Goal: Information Seeking & Learning: Understand process/instructions

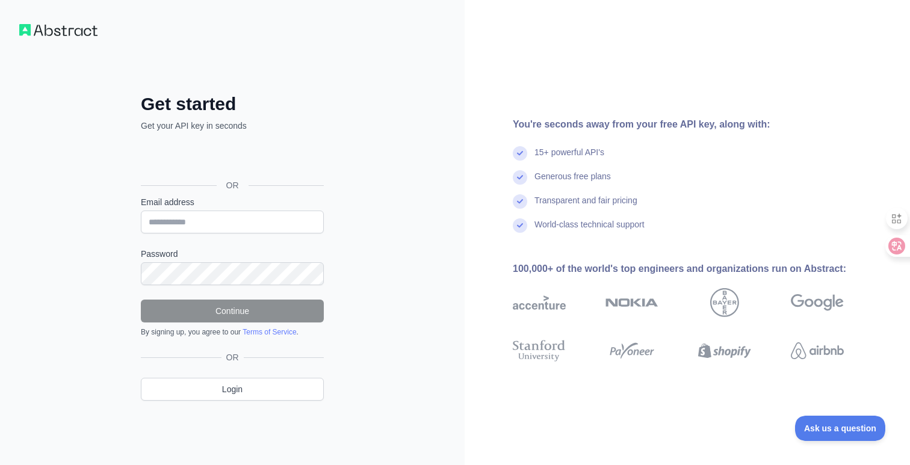
click at [395, 136] on div "Get started Get your API key in seconds OR Email address Password Continue By s…" at bounding box center [455, 232] width 910 height 465
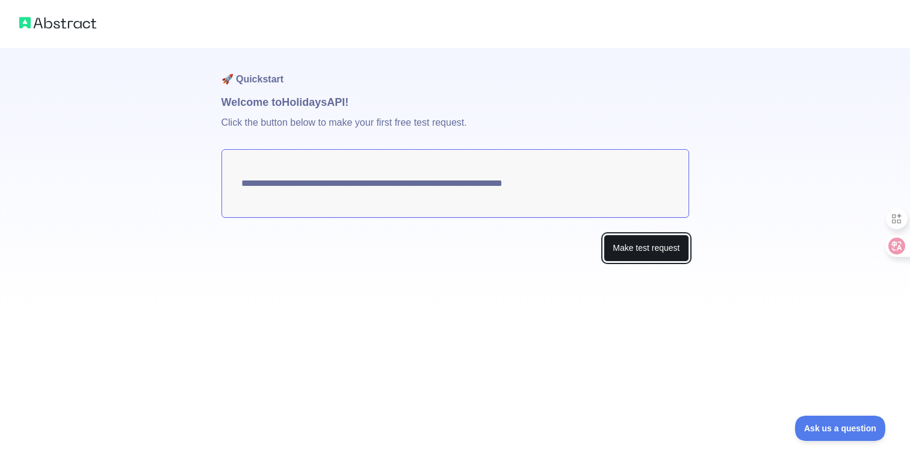
click at [634, 250] on button "Make test request" at bounding box center [646, 248] width 85 height 27
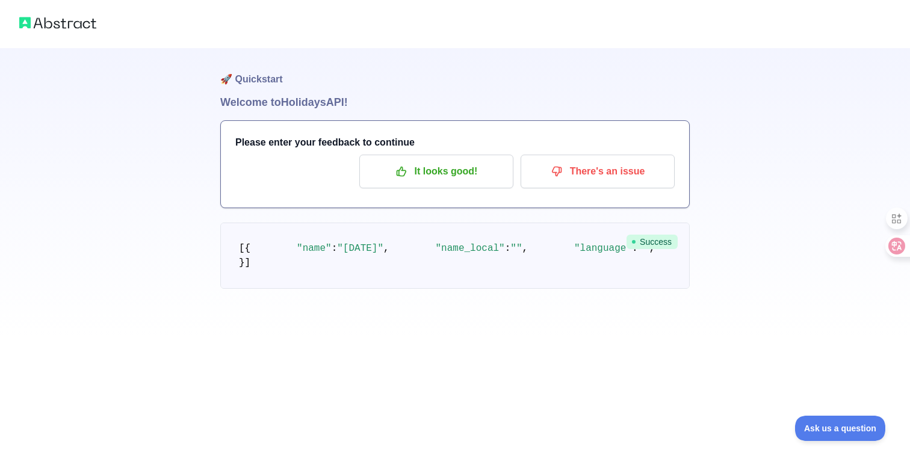
scroll to position [40, 0]
click at [451, 161] on p "It looks good!" at bounding box center [436, 171] width 136 height 20
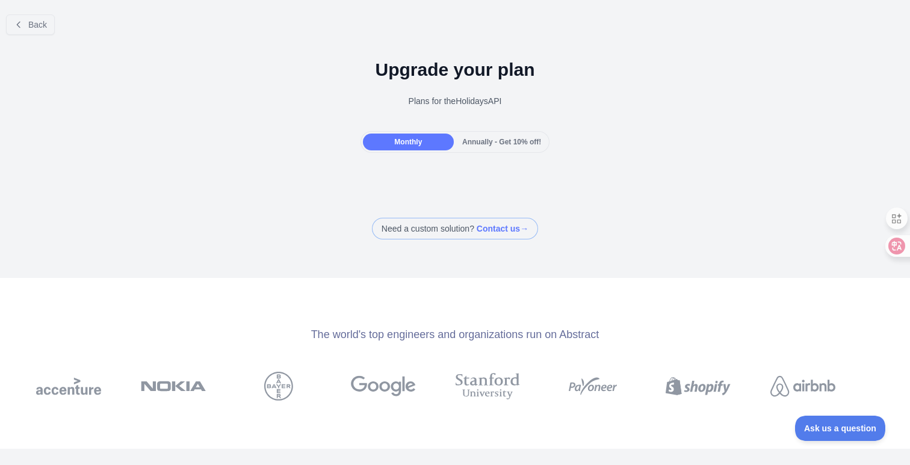
click at [405, 190] on div "Back Upgrade your plan Plans for the Holidays API Monthly Annually - Get 10% of…" at bounding box center [455, 122] width 910 height 235
click at [406, 205] on div "Back Upgrade your plan Plans for the Holidays API Monthly Annually - Get 10% of…" at bounding box center [455, 122] width 910 height 235
click at [38, 23] on span "Back" at bounding box center [37, 25] width 19 height 10
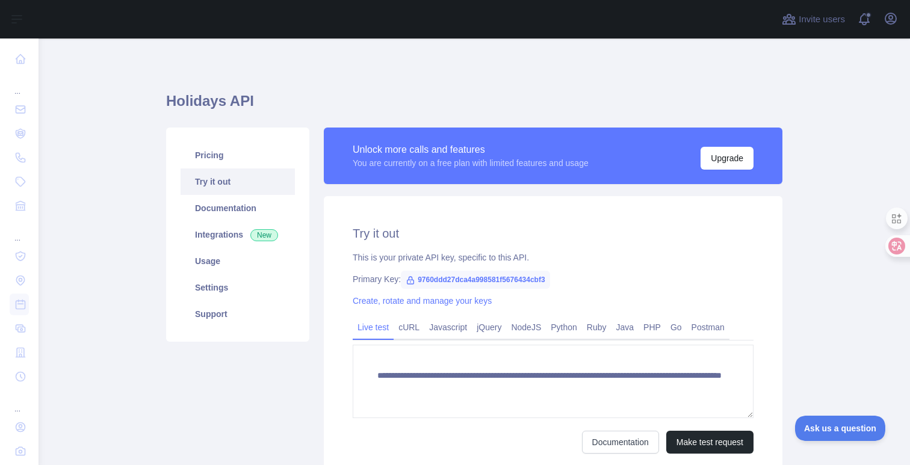
click at [319, 309] on div "**********" at bounding box center [553, 305] width 473 height 355
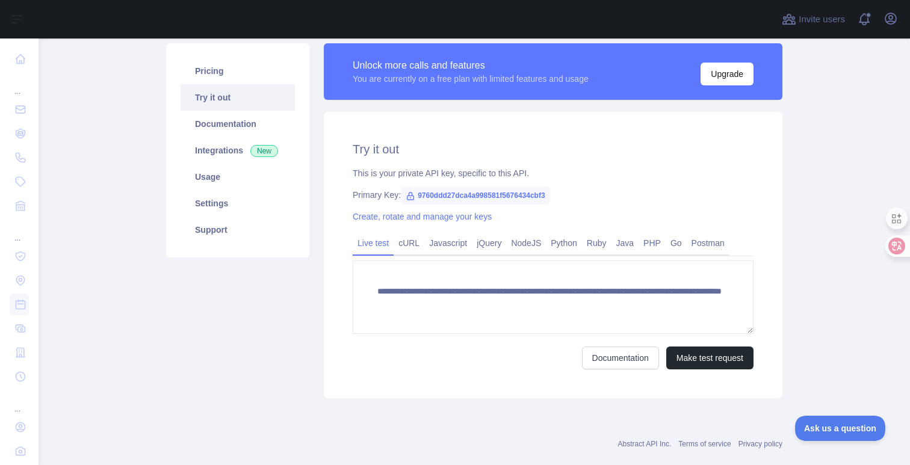
scroll to position [107, 0]
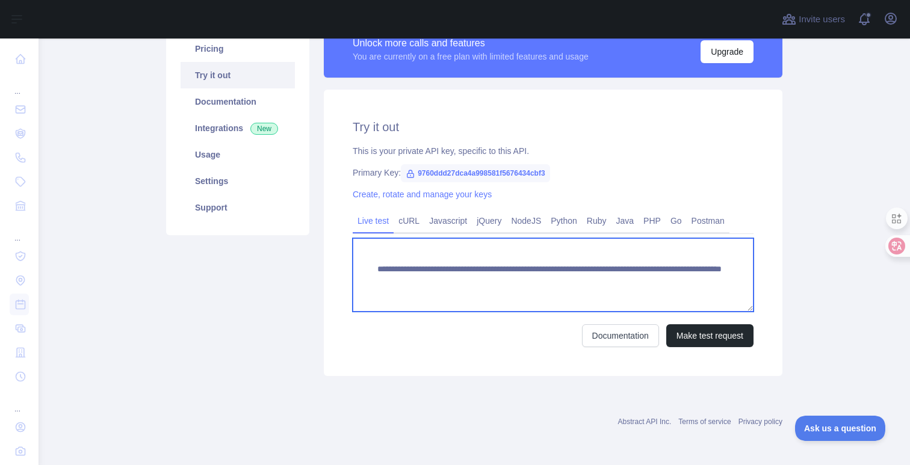
click at [407, 291] on textarea "**********" at bounding box center [553, 274] width 401 height 73
drag, startPoint x: 376, startPoint y: 268, endPoint x: 402, endPoint y: 296, distance: 37.9
click at [402, 296] on textarea "**********" at bounding box center [553, 274] width 401 height 73
click at [557, 264] on textarea "**********" at bounding box center [553, 274] width 401 height 73
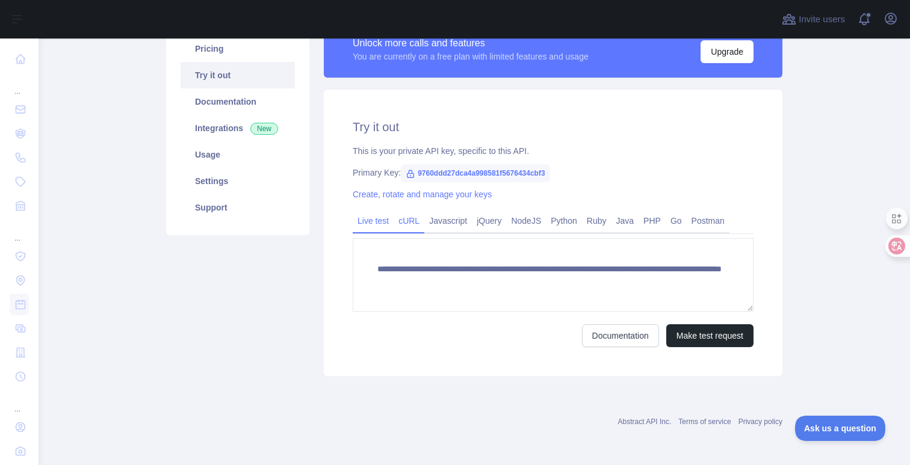
click at [407, 217] on link "cURL" at bounding box center [409, 220] width 31 height 19
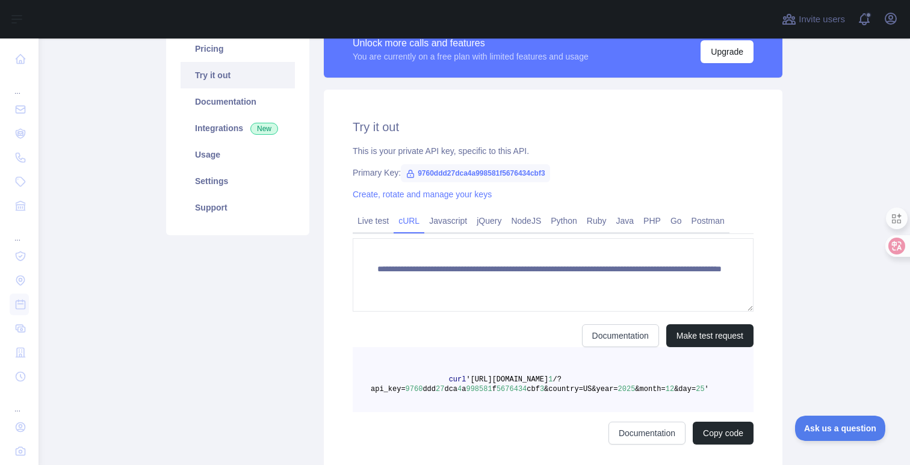
scroll to position [95, 0]
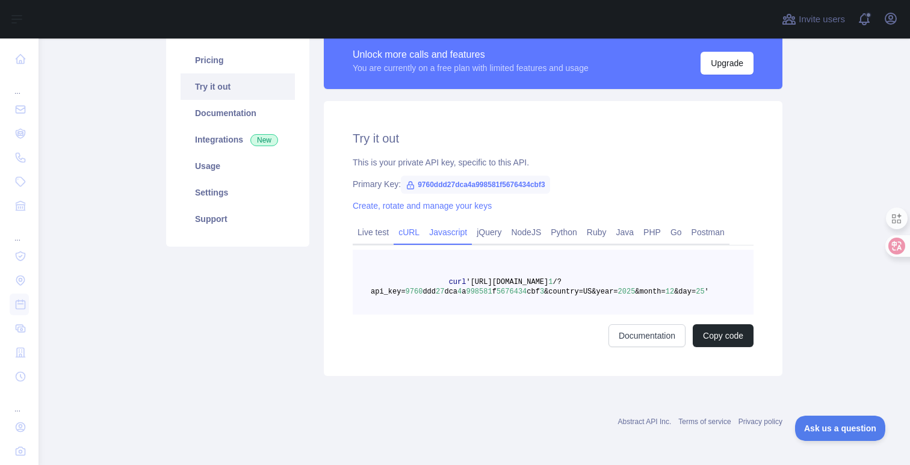
click at [445, 233] on link "Javascript" at bounding box center [448, 232] width 48 height 19
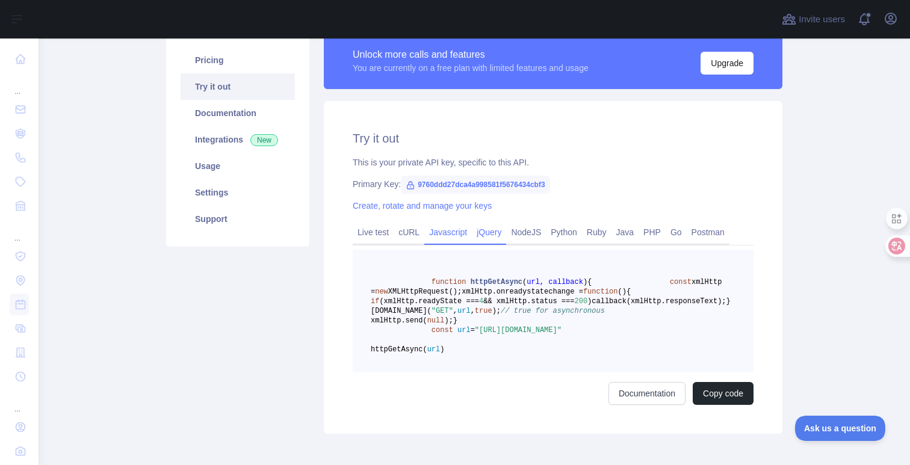
click at [492, 237] on link "jQuery" at bounding box center [489, 232] width 34 height 19
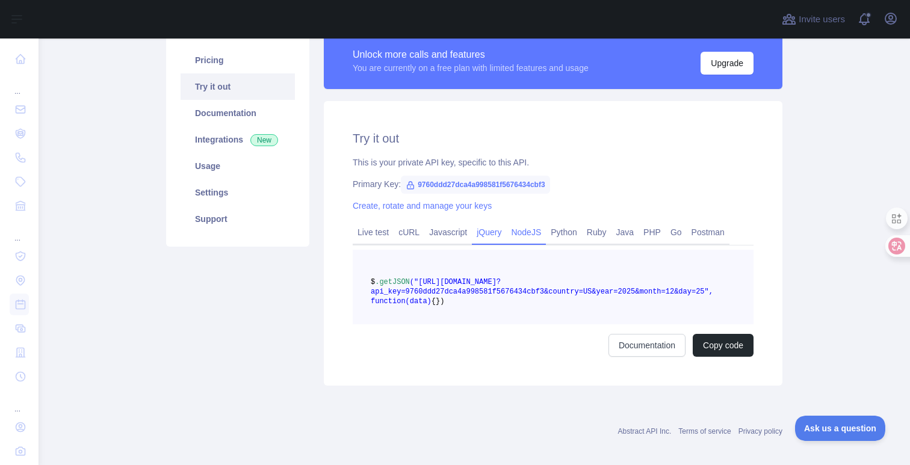
click at [532, 232] on link "NodeJS" at bounding box center [526, 232] width 40 height 19
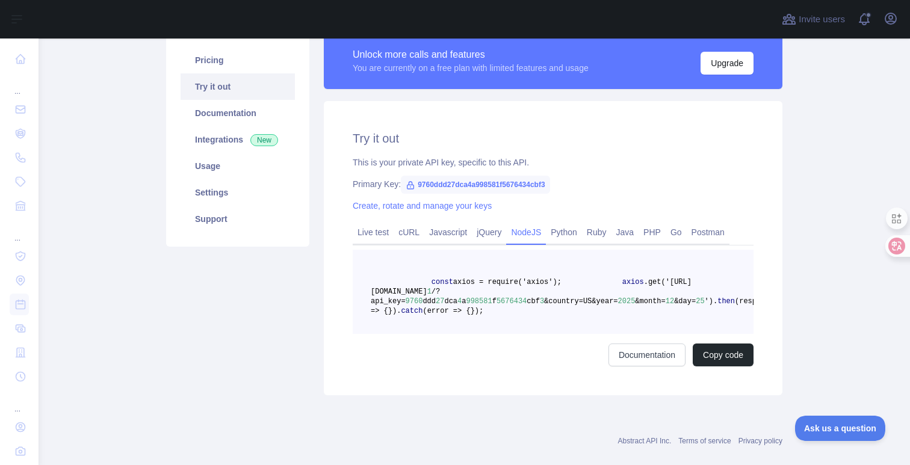
drag, startPoint x: 432, startPoint y: 284, endPoint x: 475, endPoint y: 341, distance: 71.3
click at [475, 334] on pre "const axios = require('axios'); axios .get('[URL][DOMAIN_NAME] 1 /?api_key= 976…" at bounding box center [553, 292] width 401 height 84
click at [470, 334] on pre "const axios = require('axios'); axios .get('[URL][DOMAIN_NAME] 1 /?api_key= 976…" at bounding box center [553, 292] width 401 height 84
drag, startPoint x: 465, startPoint y: 341, endPoint x: 430, endPoint y: 279, distance: 71.2
click at [430, 279] on pre "const axios = require('axios'); axios .get('[URL][DOMAIN_NAME] 1 /?api_key= 976…" at bounding box center [553, 292] width 401 height 84
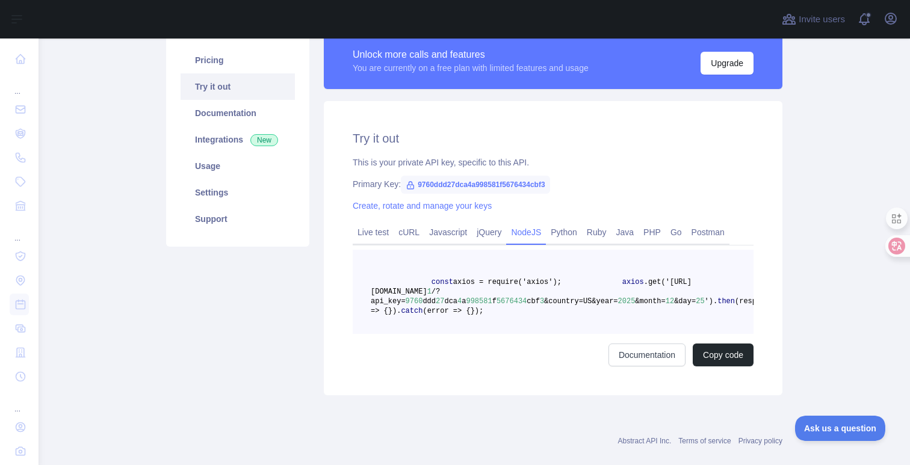
click at [430, 279] on span at bounding box center [401, 282] width 61 height 8
click at [578, 235] on link "Python" at bounding box center [564, 232] width 36 height 19
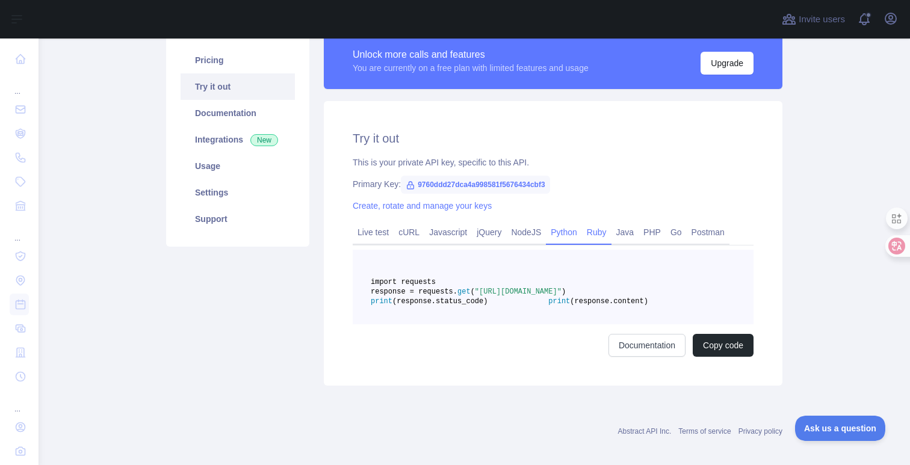
click at [603, 234] on link "Ruby" at bounding box center [596, 232] width 29 height 19
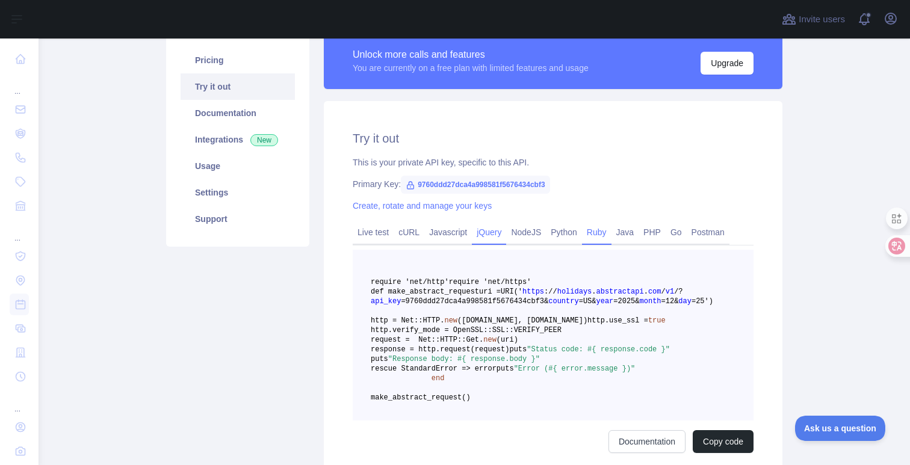
click at [497, 233] on link "jQuery" at bounding box center [489, 232] width 34 height 19
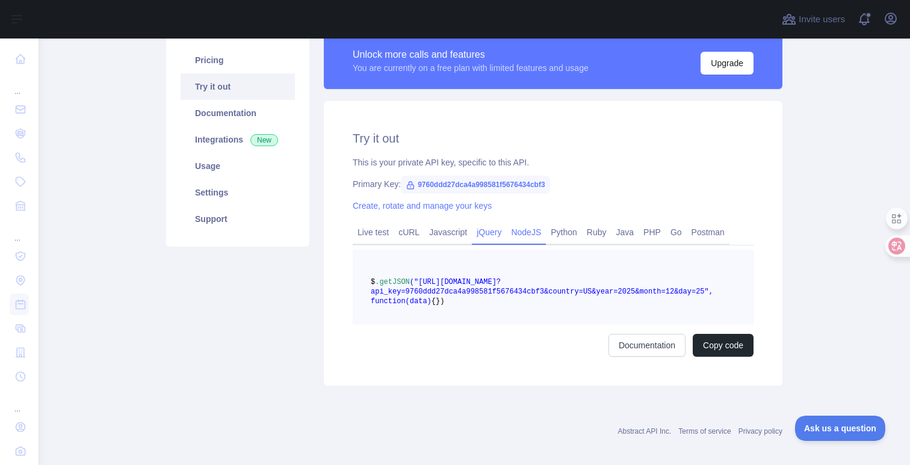
click at [530, 233] on link "NodeJS" at bounding box center [526, 232] width 40 height 19
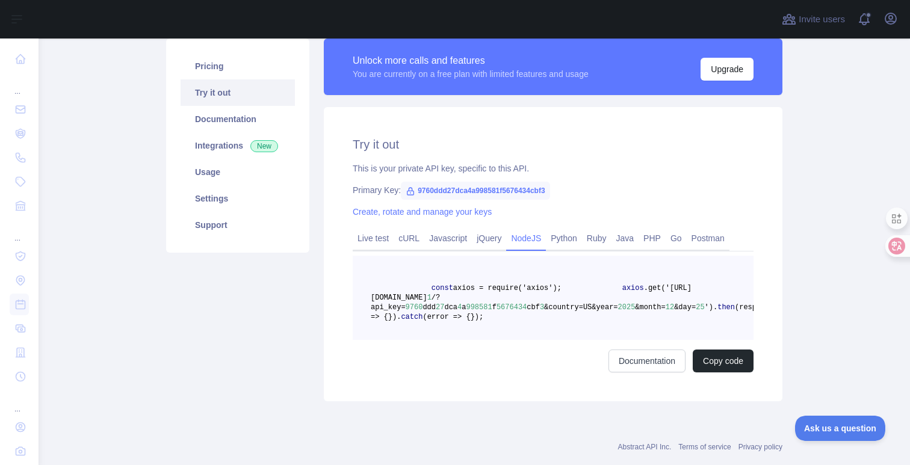
scroll to position [102, 0]
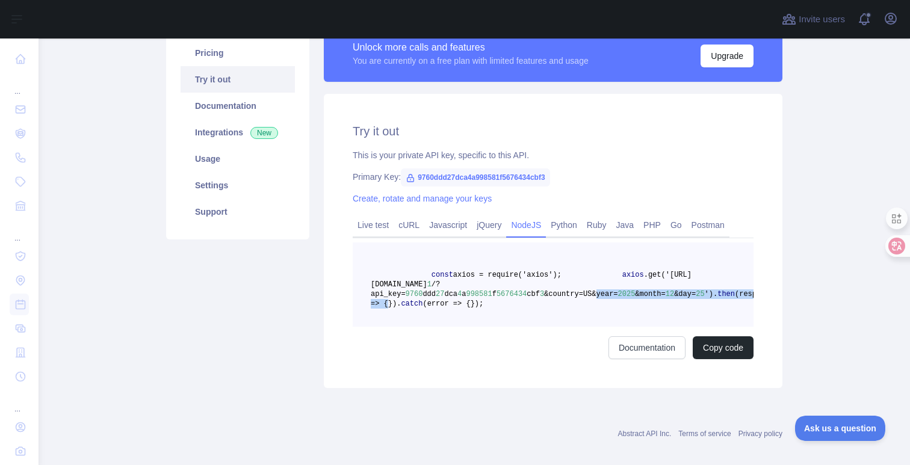
drag, startPoint x: 596, startPoint y: 296, endPoint x: 607, endPoint y: 306, distance: 15.8
click at [607, 306] on pre "const axios = require('axios'); axios .get('[URL][DOMAIN_NAME] 1 /?api_key= 976…" at bounding box center [553, 285] width 401 height 84
click at [581, 293] on span "&country=US&year=" at bounding box center [580, 294] width 73 height 8
drag, startPoint x: 419, startPoint y: 179, endPoint x: 565, endPoint y: 178, distance: 145.7
click at [550, 178] on span "9760ddd27dca4a998581f5676434cbf3" at bounding box center [475, 178] width 149 height 18
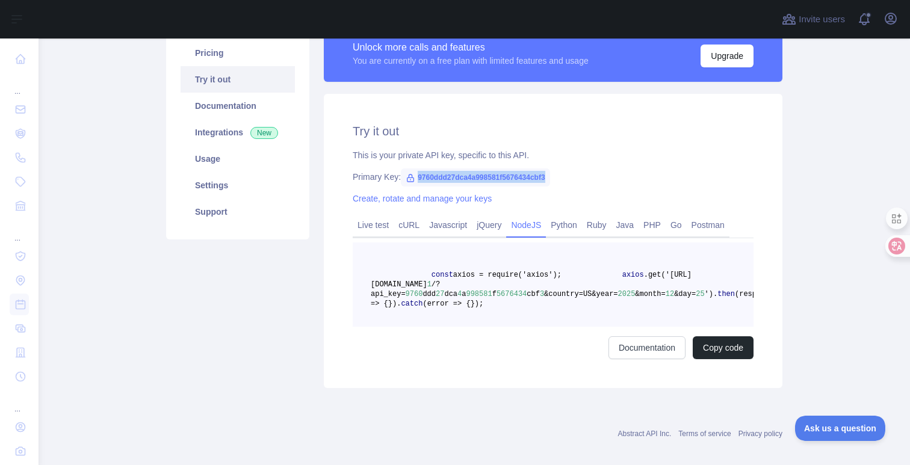
copy span "9760ddd27dca4a998581f5676434cbf3"
